Goal: Task Accomplishment & Management: Manage account settings

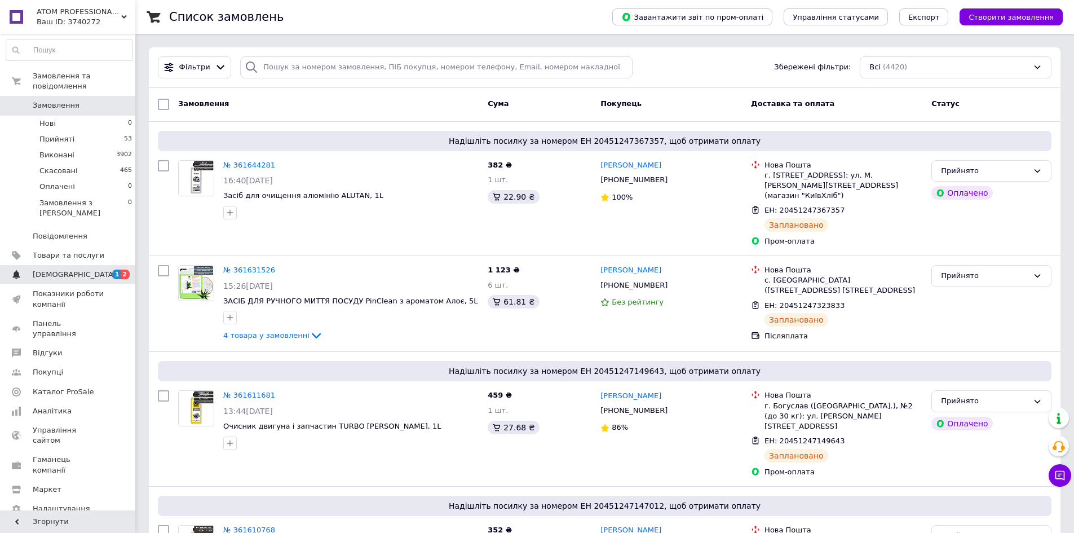
click at [82, 270] on span "[DEMOGRAPHIC_DATA]" at bounding box center [69, 275] width 72 height 10
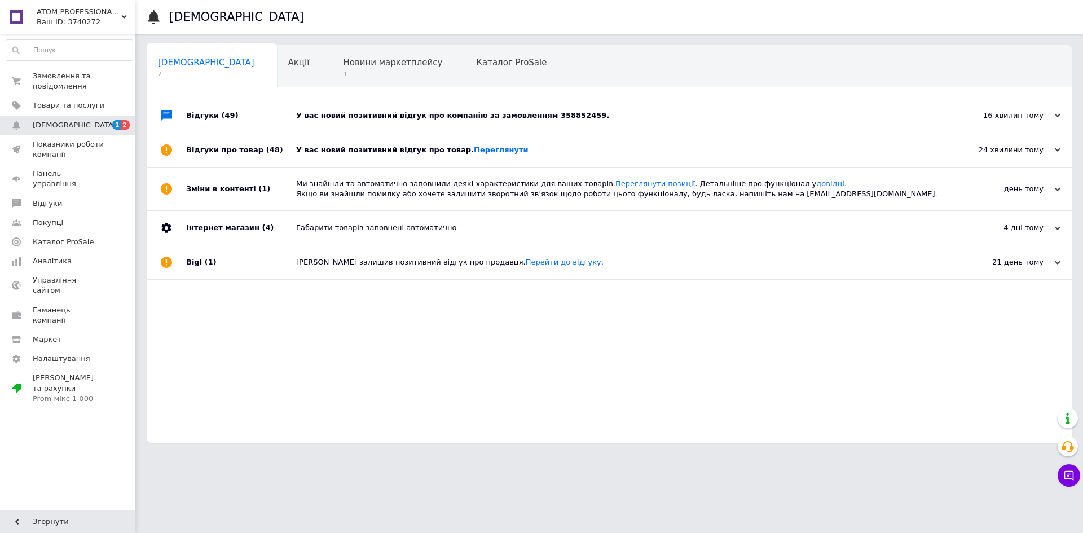
click at [532, 155] on div "У вас новий позитивний відгук про товар. Переглянути" at bounding box center [621, 150] width 651 height 10
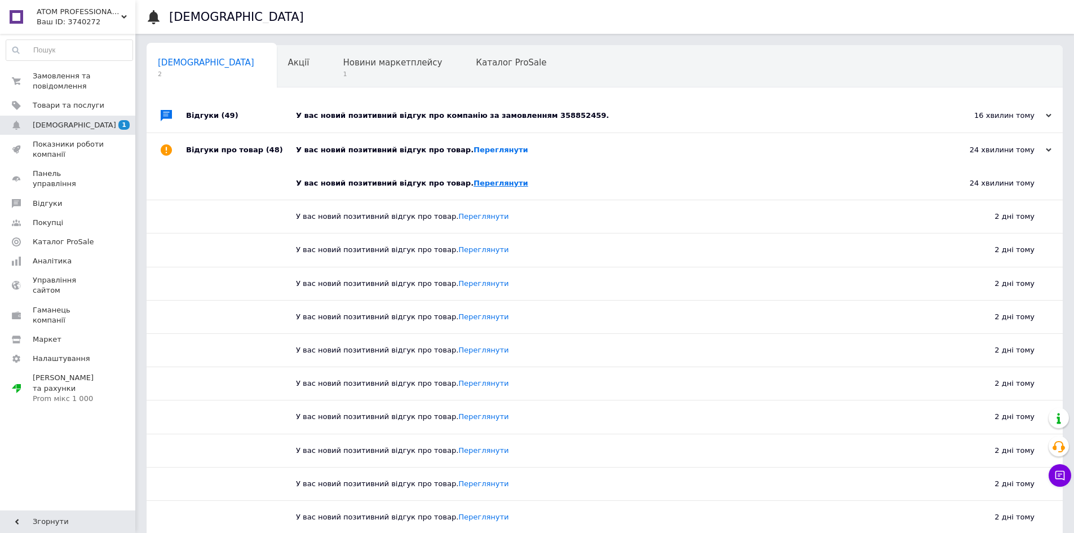
click at [479, 183] on link "Переглянути" at bounding box center [501, 183] width 55 height 8
click at [576, 109] on div "У вас новий позитивний відгук про компанію за замовленням 358852459." at bounding box center [617, 116] width 643 height 34
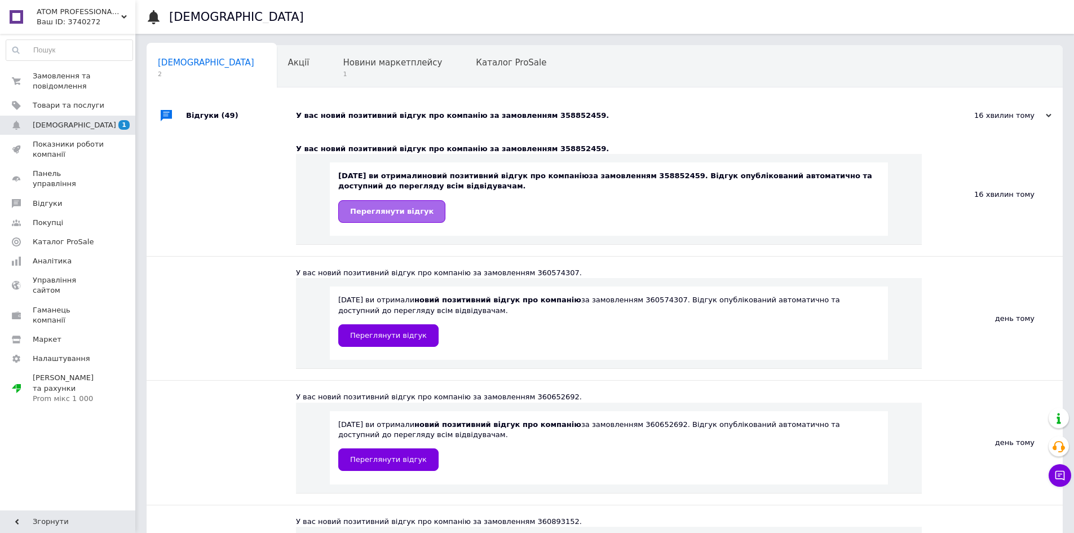
click at [410, 209] on span "Переглянути відгук" at bounding box center [391, 211] width 83 height 8
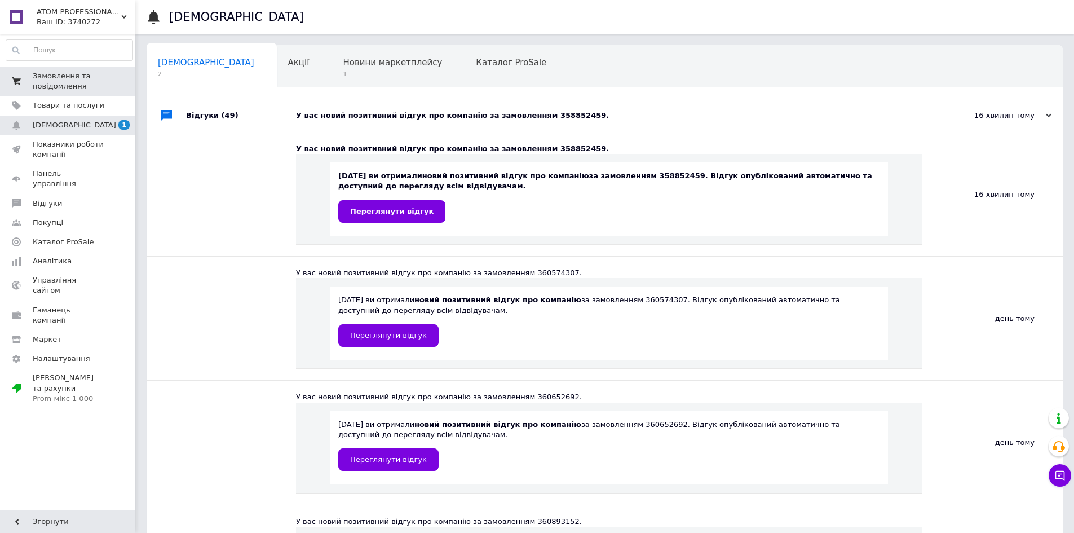
click at [76, 83] on span "Замовлення та повідомлення" at bounding box center [69, 81] width 72 height 20
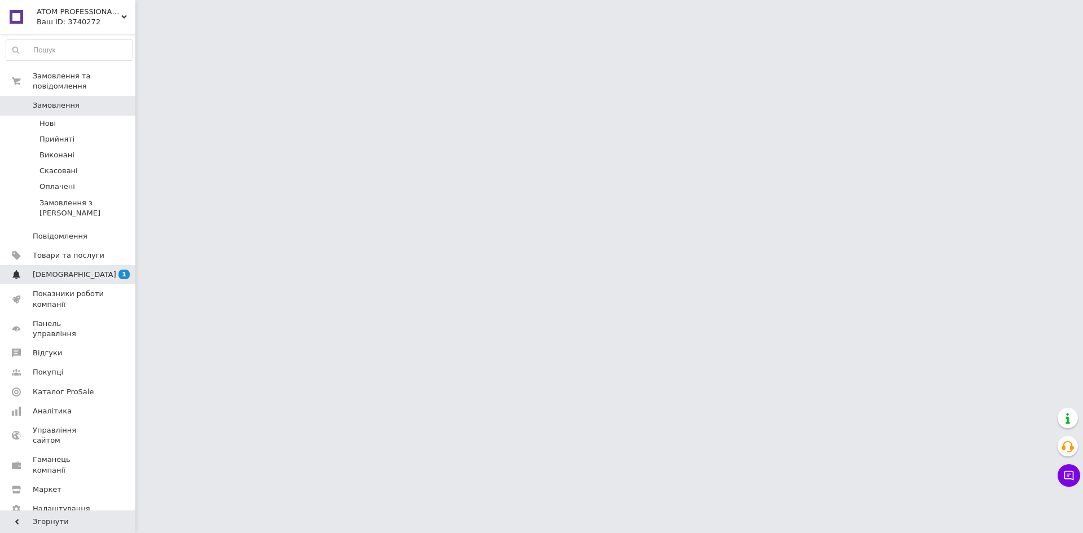
click at [91, 265] on link "[DEMOGRAPHIC_DATA] 1 0" at bounding box center [69, 274] width 139 height 19
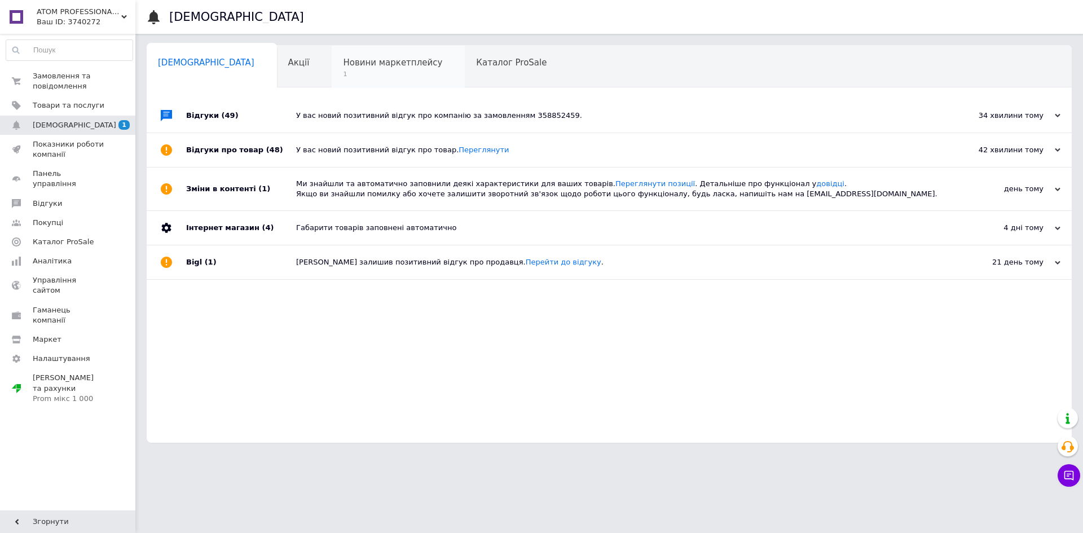
click at [348, 72] on span "1" at bounding box center [392, 74] width 99 height 8
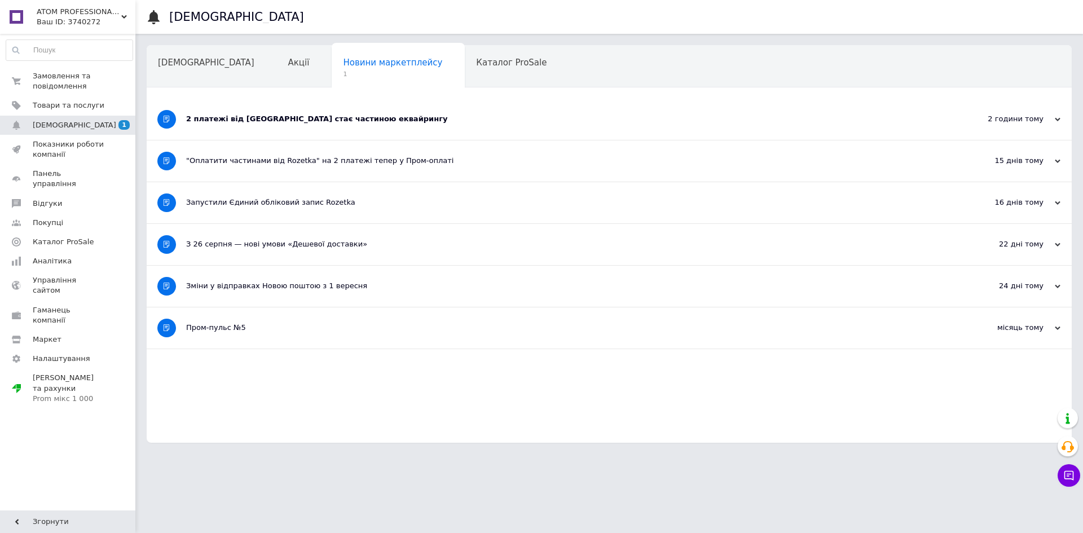
click at [396, 123] on div "2 платежі від [GEOGRAPHIC_DATA] стає частиною еквайрингу" at bounding box center [566, 119] width 761 height 10
